Goal: Find specific page/section: Locate item on page

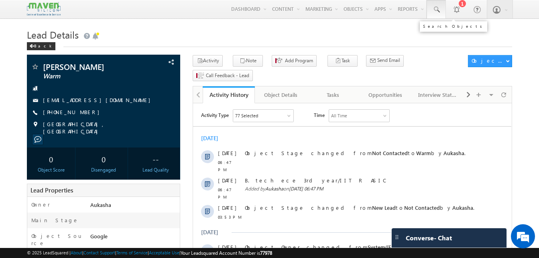
click at [435, 16] on link at bounding box center [436, 9] width 19 height 18
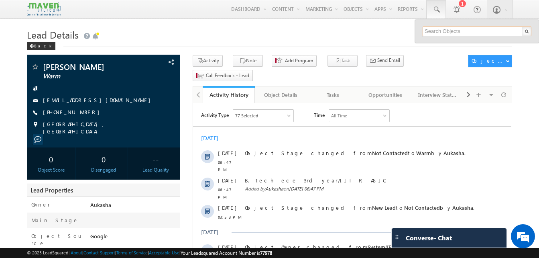
paste input "[EMAIL_ADDRESS][DOMAIN_NAME]"
type input "[EMAIL_ADDRESS][DOMAIN_NAME]"
